Goal: Information Seeking & Learning: Understand process/instructions

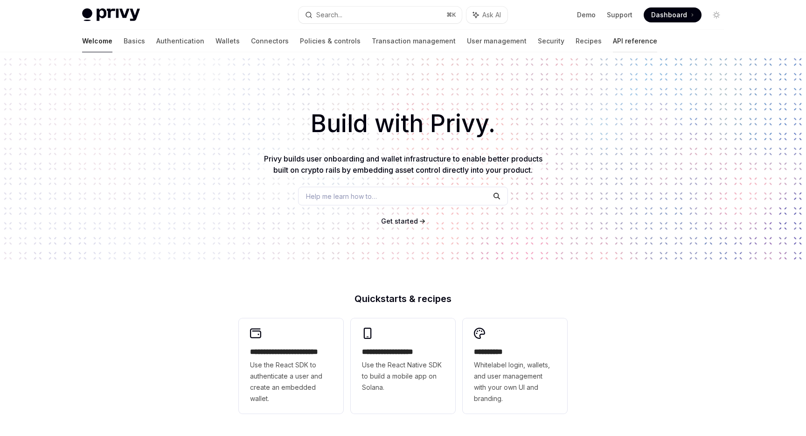
click at [613, 43] on link "API reference" at bounding box center [635, 41] width 44 height 22
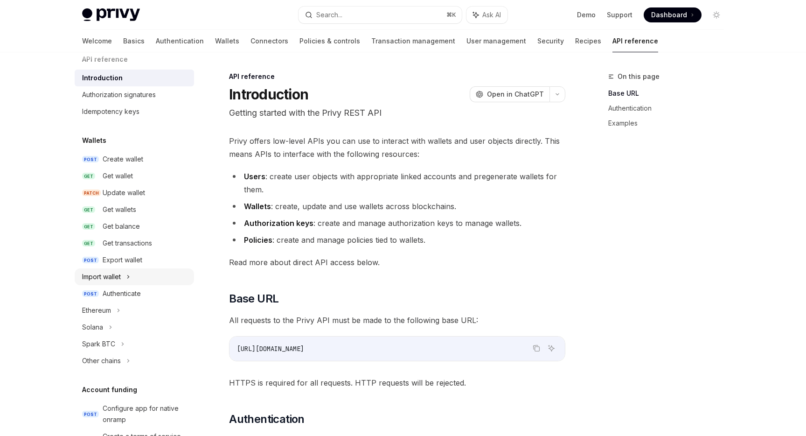
click at [119, 277] on div "Import wallet" at bounding box center [101, 276] width 39 height 11
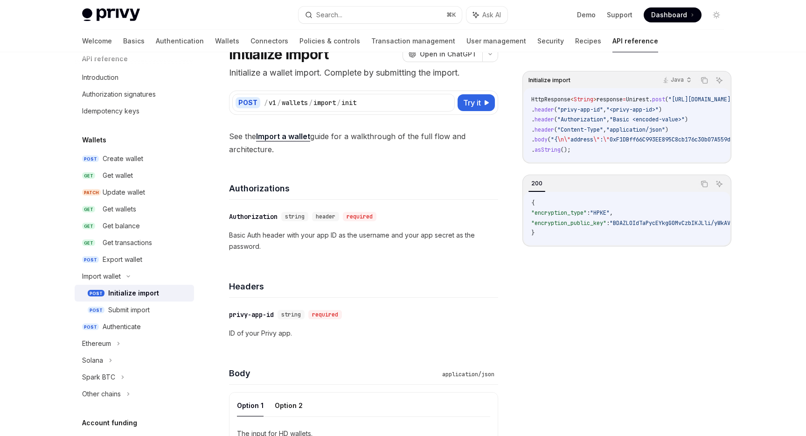
scroll to position [41, 0]
click at [125, 310] on div "Submit import" at bounding box center [129, 309] width 42 height 11
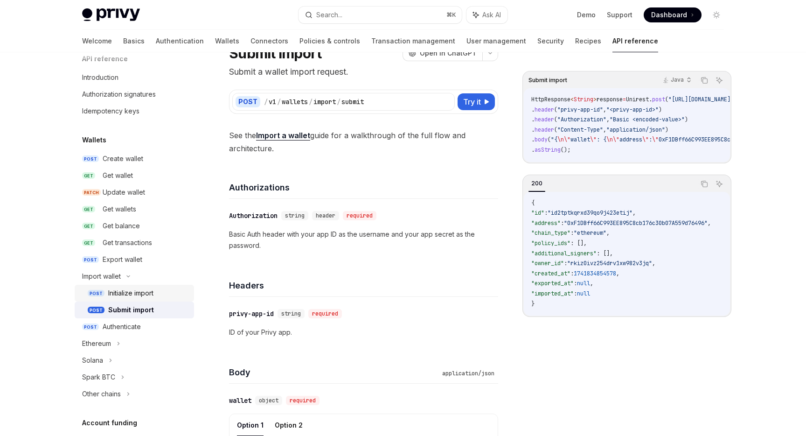
click at [130, 293] on div "Initialize import" at bounding box center [130, 292] width 45 height 11
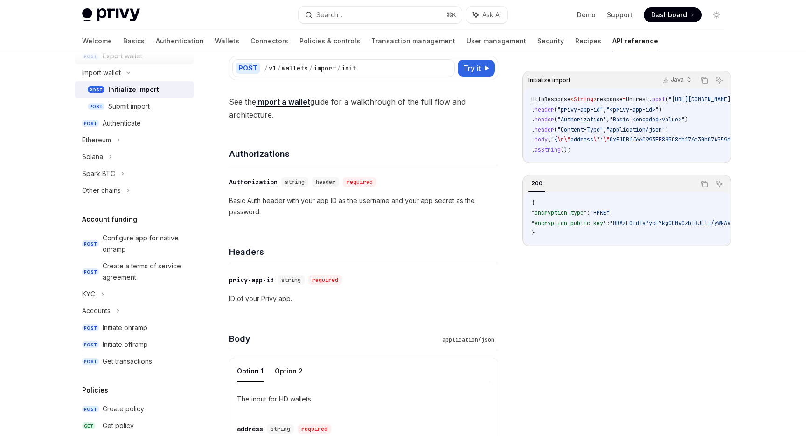
scroll to position [562, 0]
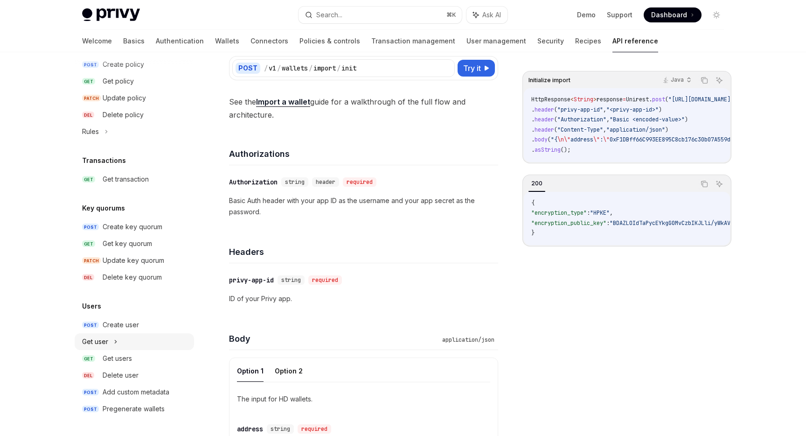
click at [116, 344] on icon at bounding box center [116, 341] width 4 height 11
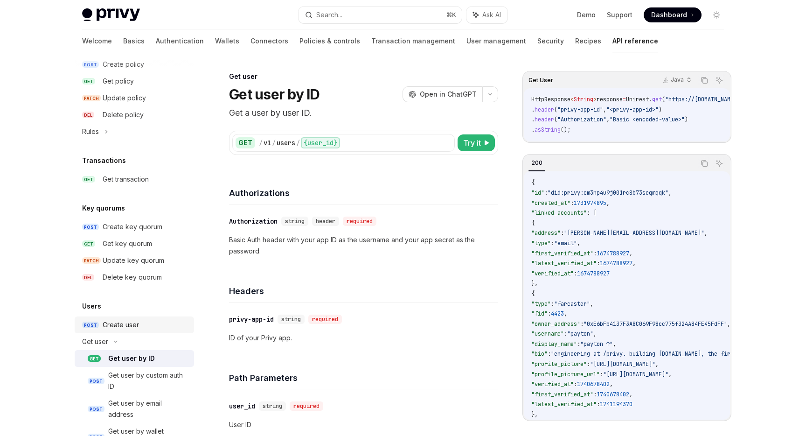
click at [124, 326] on div "Create user" at bounding box center [121, 324] width 36 height 11
type textarea "*"
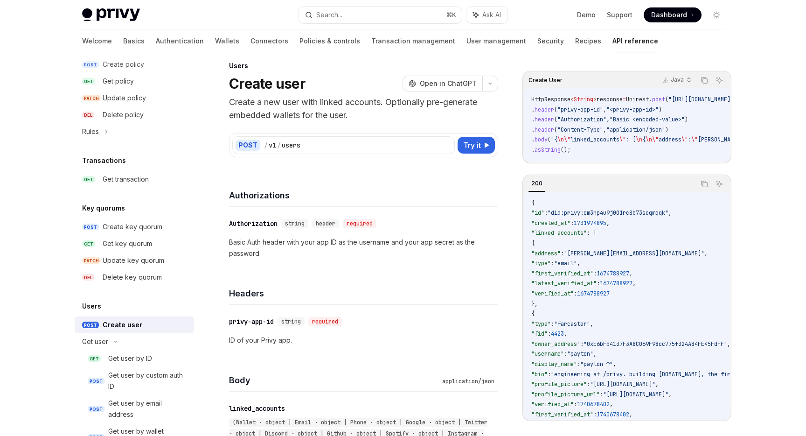
scroll to position [18, 0]
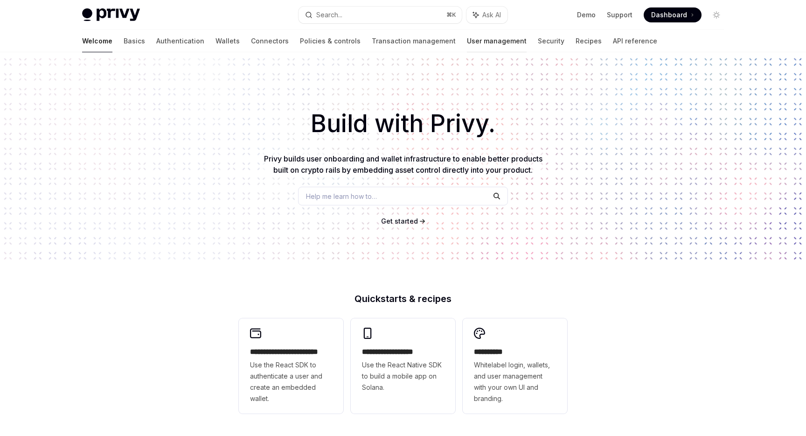
click at [467, 40] on link "User management" at bounding box center [497, 41] width 60 height 22
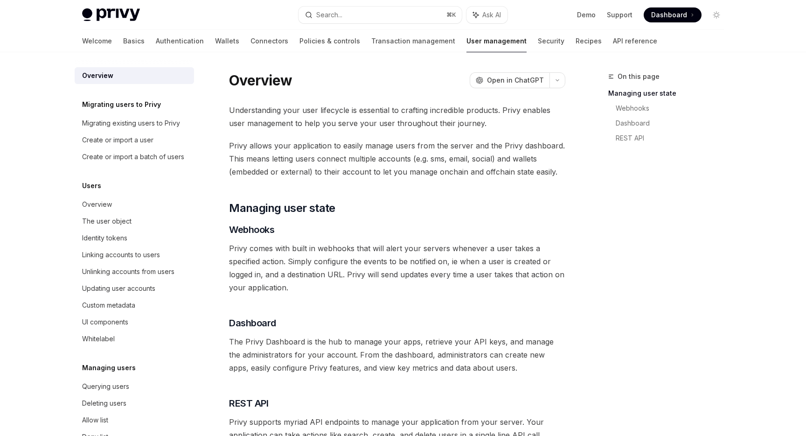
click at [107, 108] on h5 "Migrating users to Privy" at bounding box center [121, 104] width 79 height 11
click at [108, 126] on div "Migrating existing users to Privy" at bounding box center [131, 123] width 98 height 11
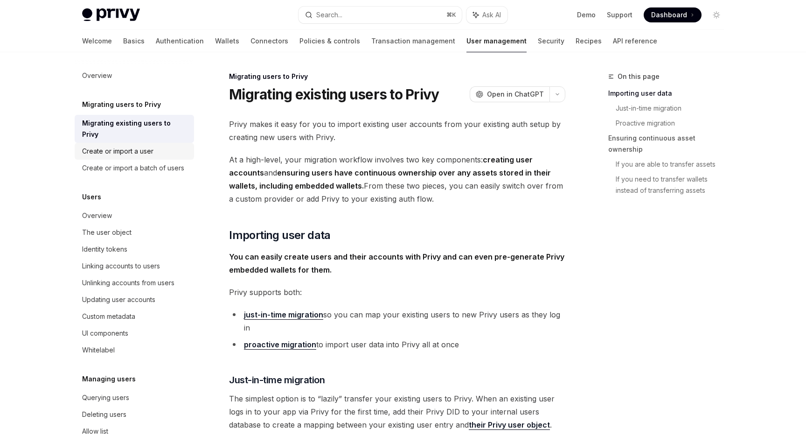
click at [153, 146] on div "Create or import a user" at bounding box center [117, 151] width 71 height 11
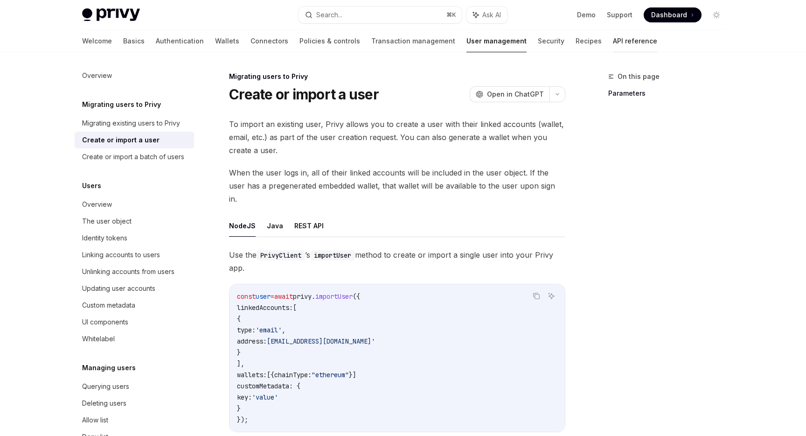
click at [613, 42] on link "API reference" at bounding box center [635, 41] width 44 height 22
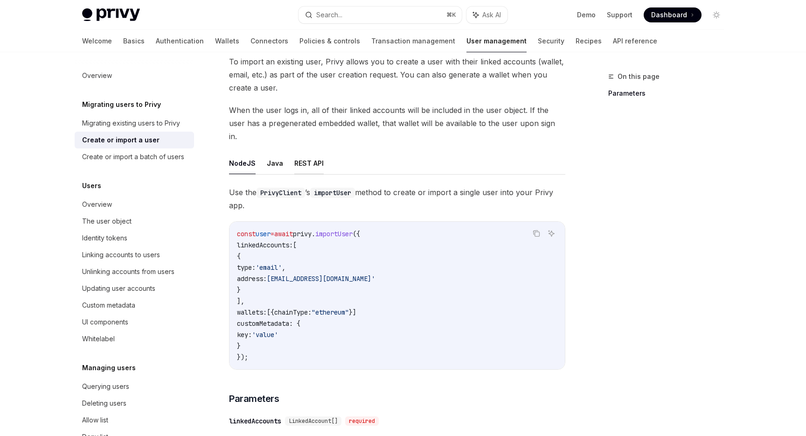
scroll to position [63, 0]
click at [302, 153] on button "REST API" at bounding box center [308, 162] width 29 height 22
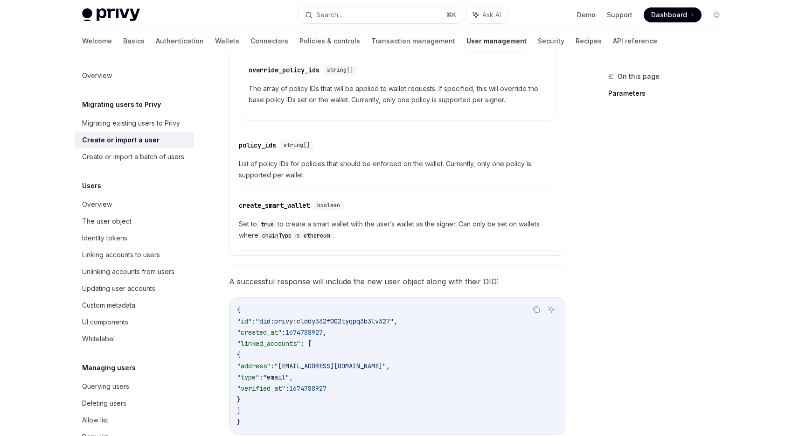
scroll to position [816, 0]
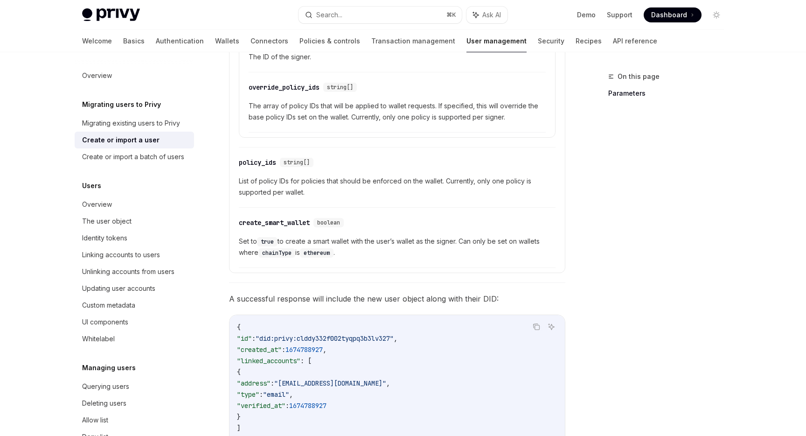
click at [626, 253] on div "On this page Parameters" at bounding box center [661, 253] width 142 height 365
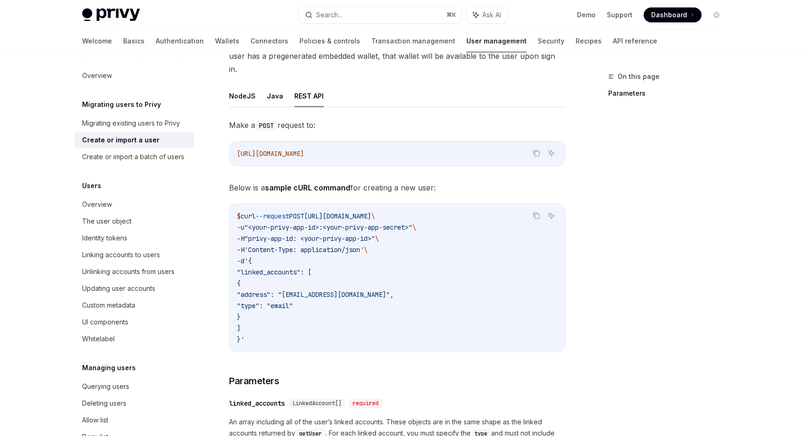
scroll to position [132, 0]
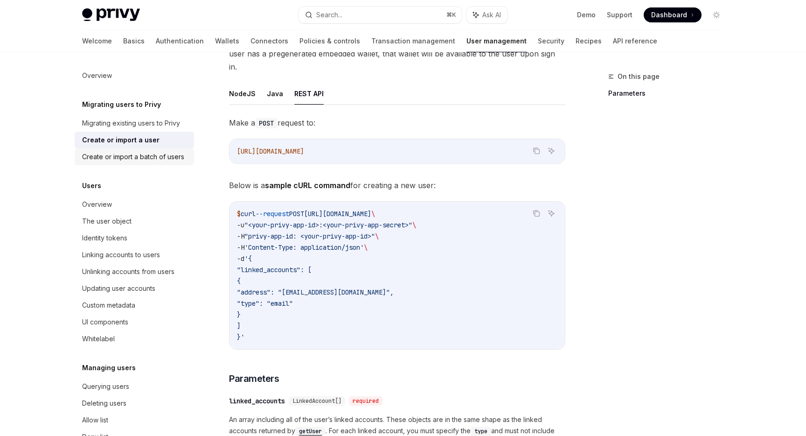
click at [116, 155] on div "Create or import a batch of users" at bounding box center [133, 156] width 102 height 11
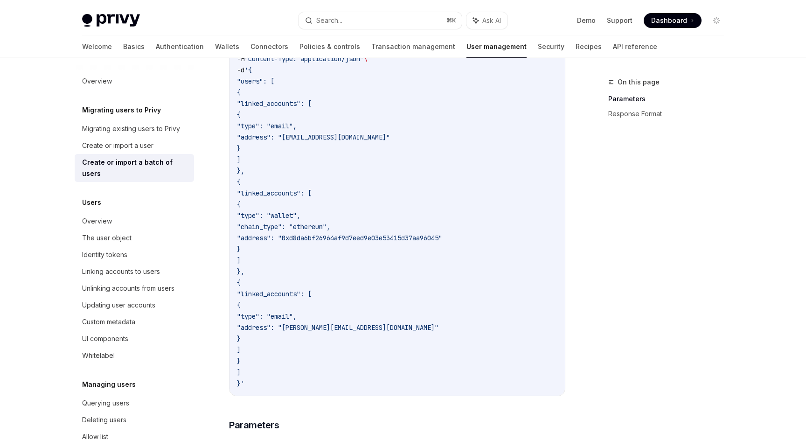
scroll to position [368, 0]
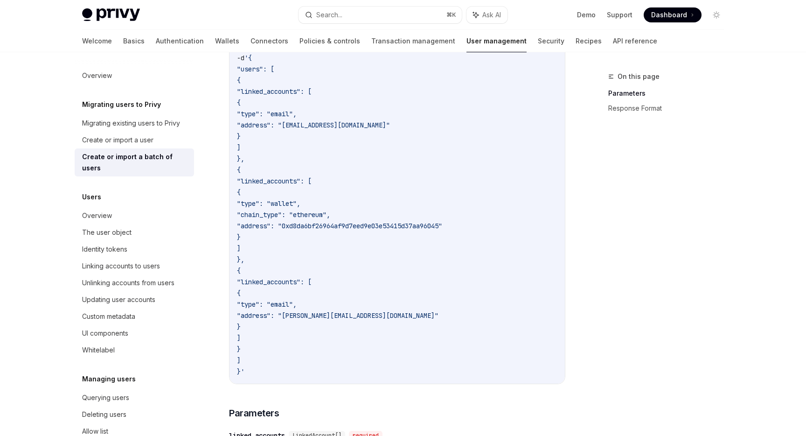
drag, startPoint x: 260, startPoint y: 358, endPoint x: 219, endPoint y: 70, distance: 291.7
copy code ""users": [ { "linked_accounts": [ { "type": "email", "address": "joker@gmail.co…"
type textarea "*"
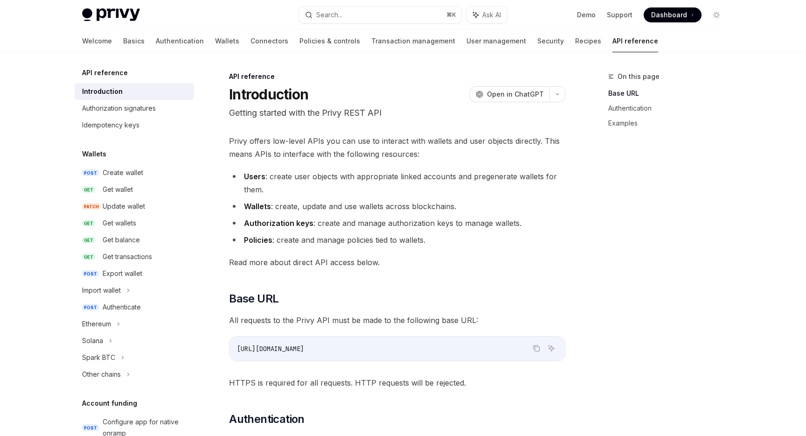
click at [277, 117] on p "Getting started with the Privy REST API" at bounding box center [397, 112] width 336 height 13
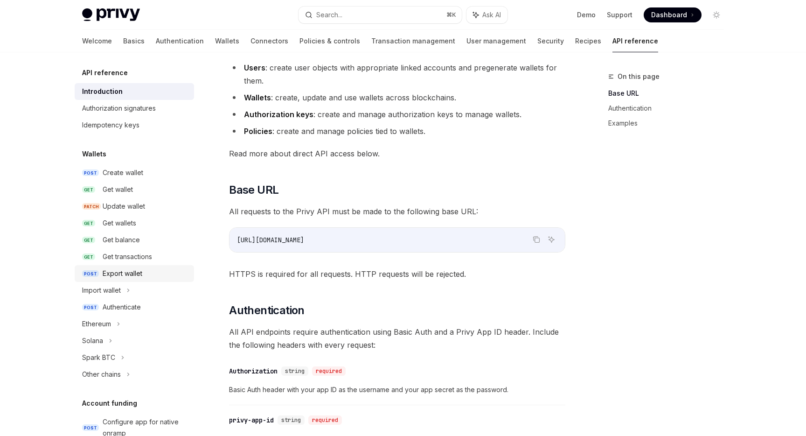
scroll to position [528, 0]
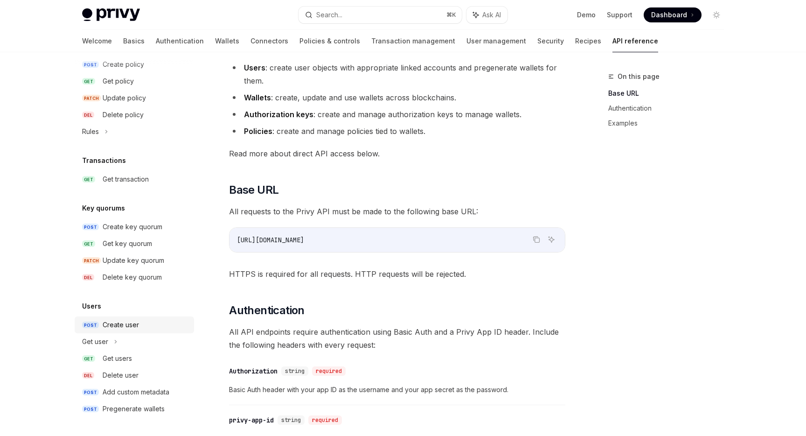
click at [121, 320] on div "Create user" at bounding box center [121, 324] width 36 height 11
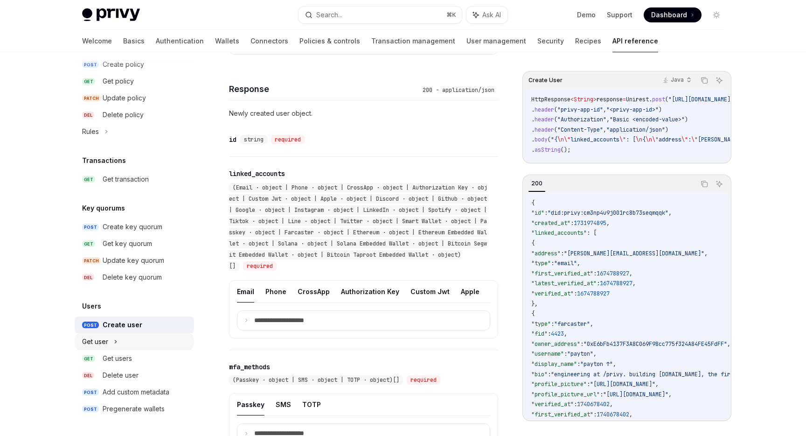
scroll to position [1068, 0]
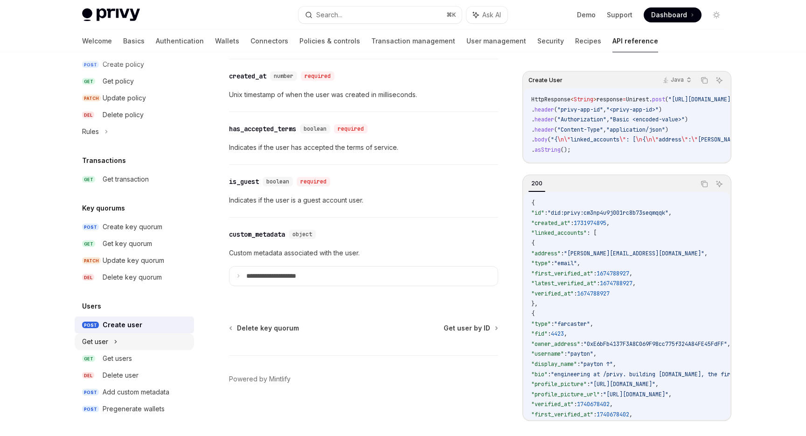
click at [125, 344] on div "Get user" at bounding box center [134, 341] width 119 height 17
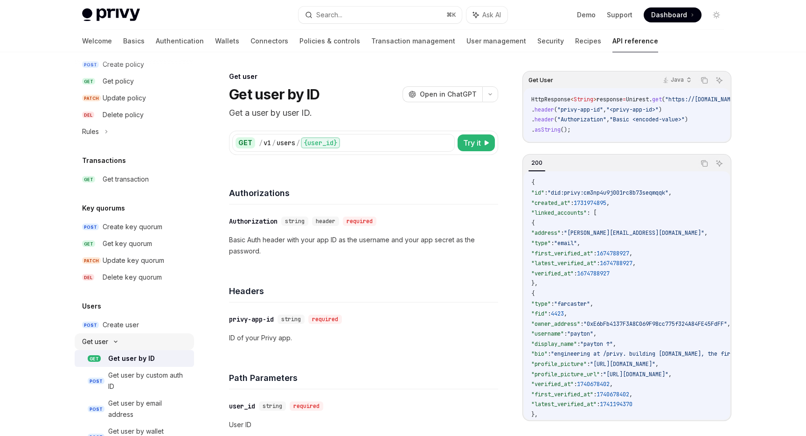
scroll to position [629, 0]
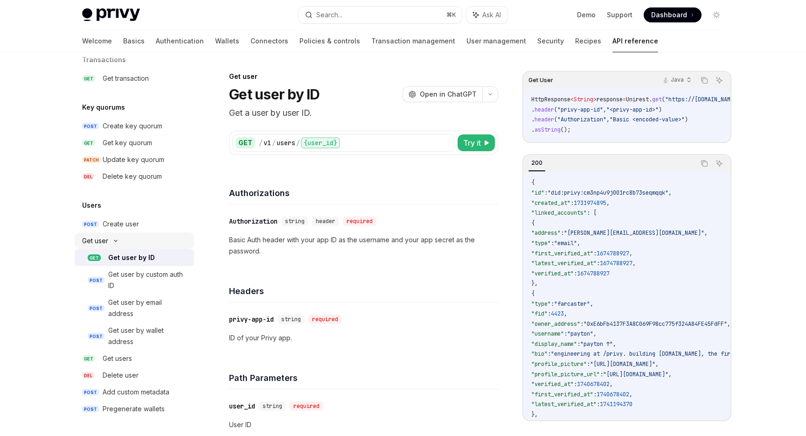
click at [112, 242] on icon at bounding box center [115, 241] width 11 height 4
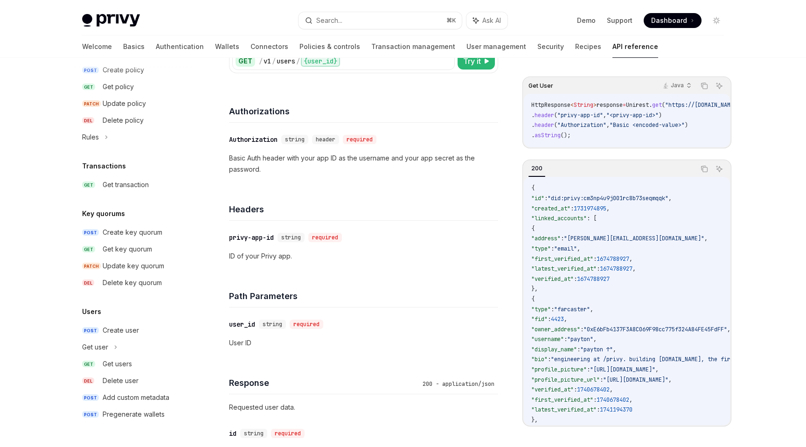
scroll to position [0, 0]
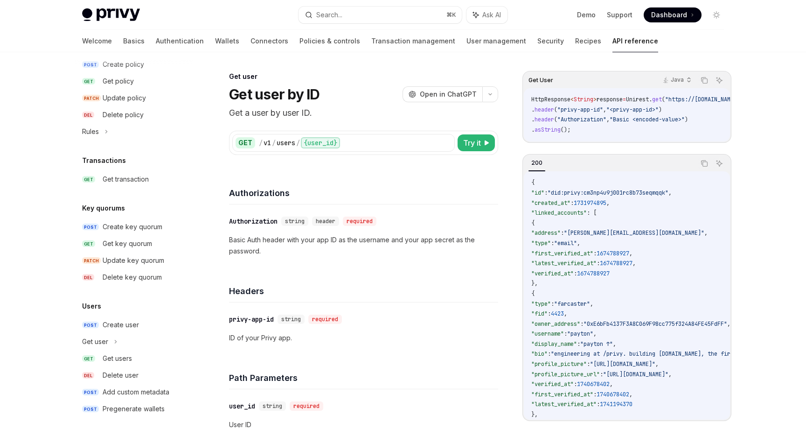
click at [326, 196] on h4 "Authorizations" at bounding box center [363, 193] width 269 height 13
type textarea "*"
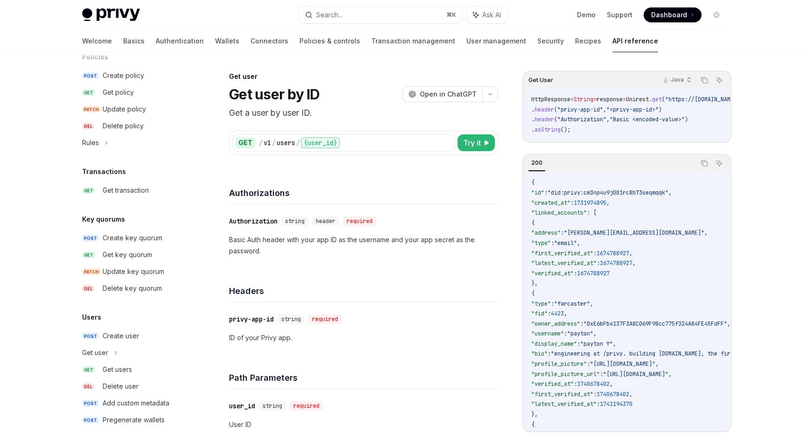
scroll to position [517, 0]
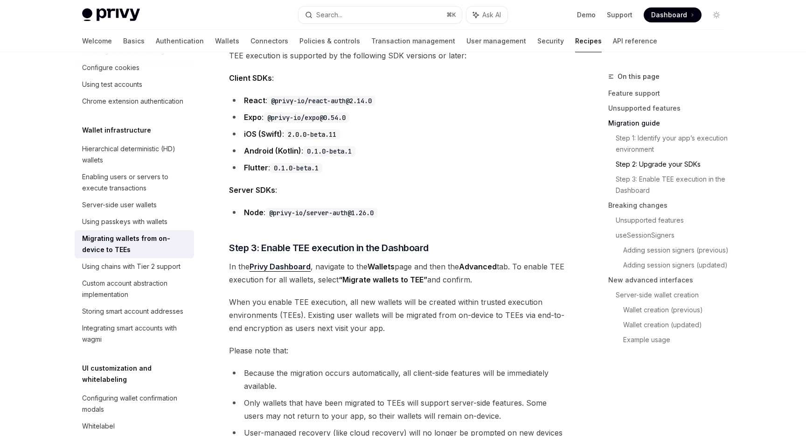
scroll to position [915, 0]
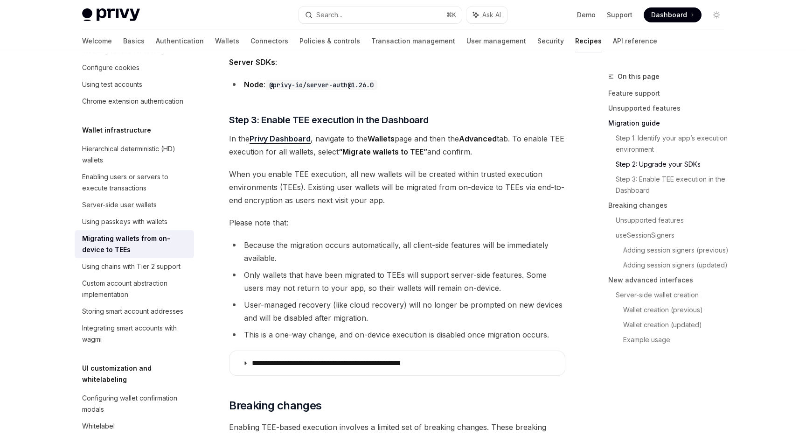
click at [326, 196] on span "When you enable TEE execution, all new wallets will be created within trusted e…" at bounding box center [397, 186] width 336 height 39
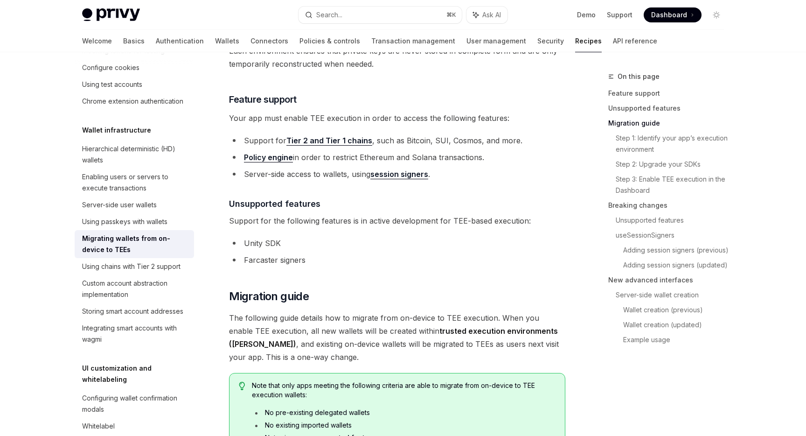
scroll to position [0, 0]
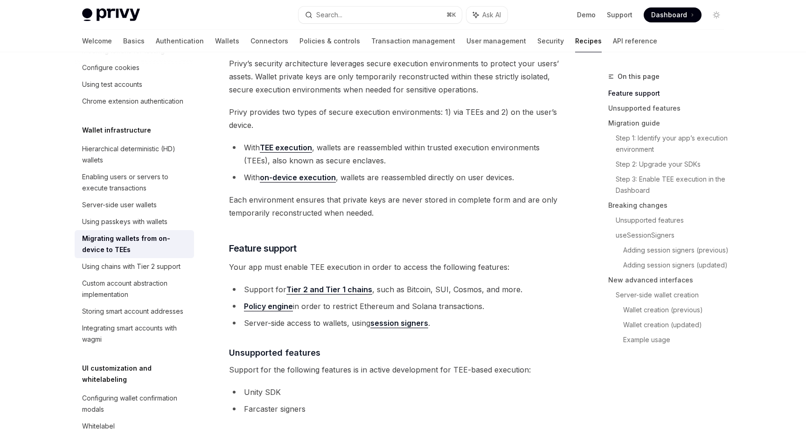
scroll to position [211, 0]
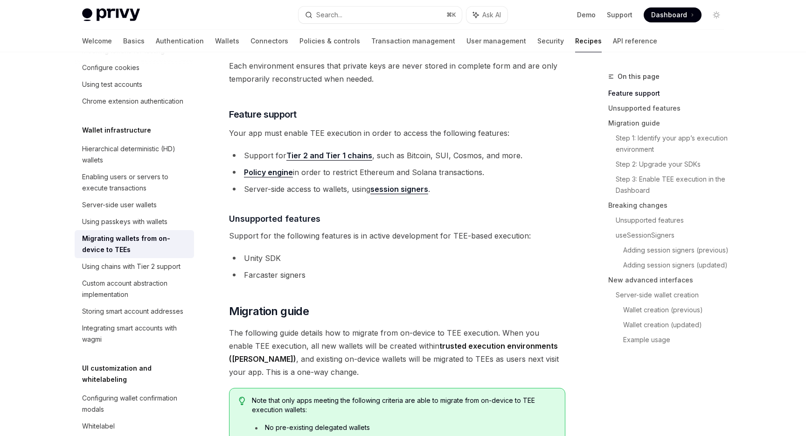
click at [351, 174] on li "Policy engine in order to restrict Ethereum and Solana transactions." at bounding box center [397, 172] width 336 height 13
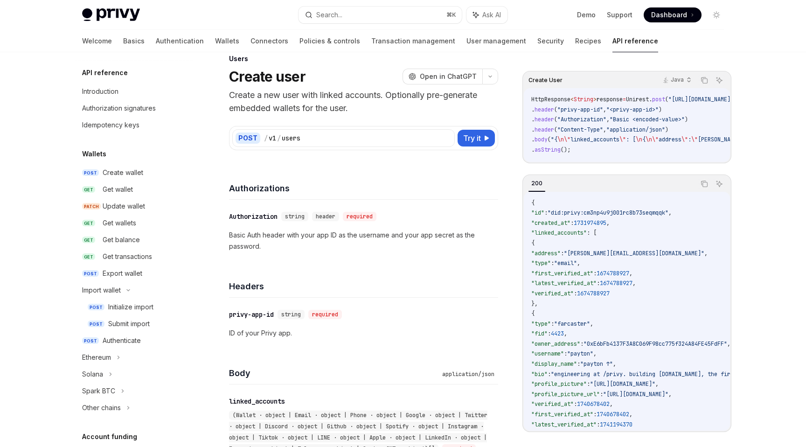
scroll to position [562, 0]
